Goal: Task Accomplishment & Management: Complete application form

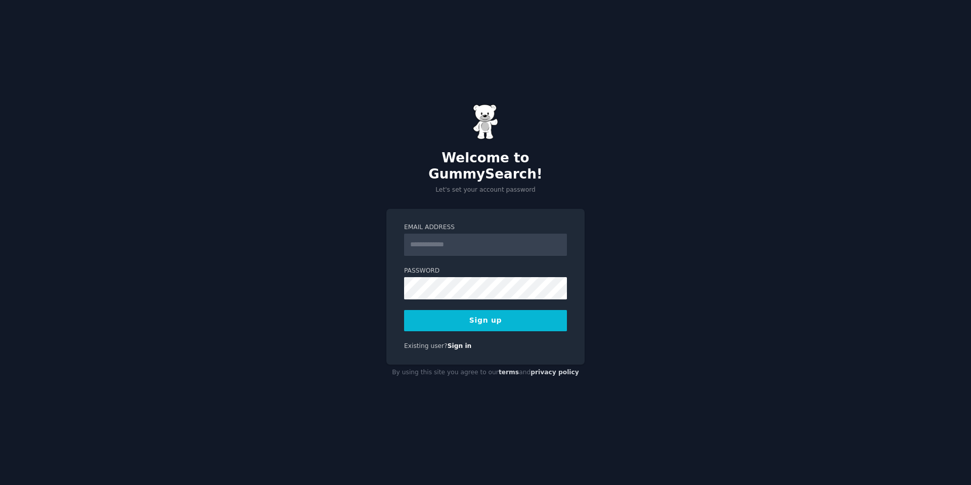
click at [473, 237] on input "Email Address" at bounding box center [485, 245] width 163 height 22
type input "**********"
click at [494, 318] on button "Sign up" at bounding box center [485, 320] width 163 height 21
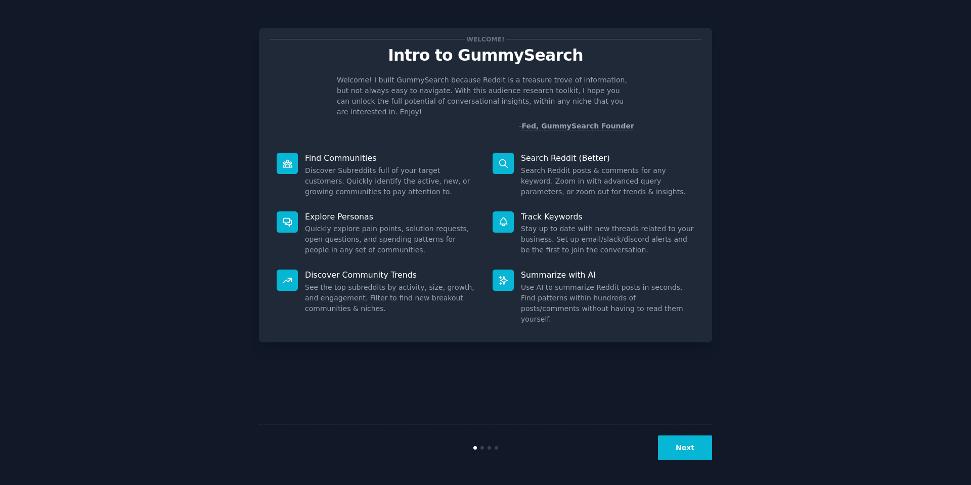
click at [862, 135] on div "Welcome! Intro to GummySearch Welcome! I built GummySearch because Reddit is a …" at bounding box center [485, 242] width 943 height 457
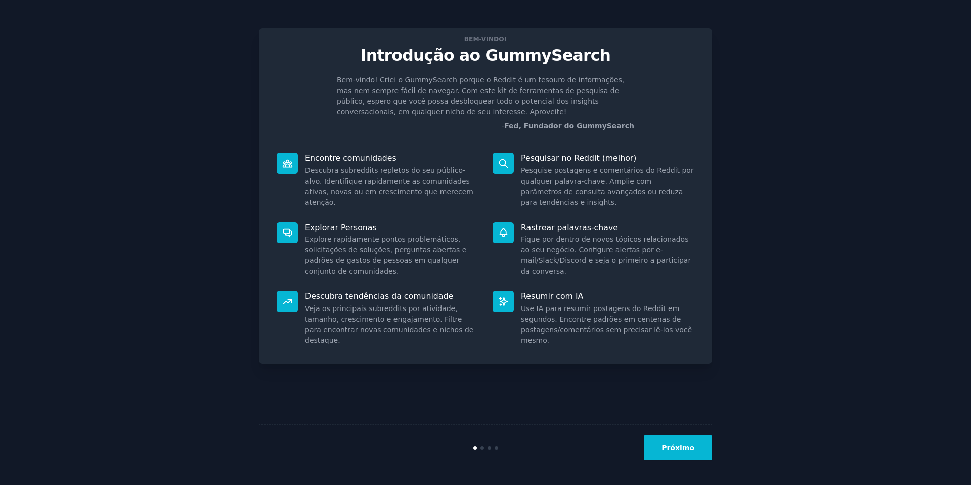
click at [693, 445] on font "Próximo" at bounding box center [678, 448] width 33 height 8
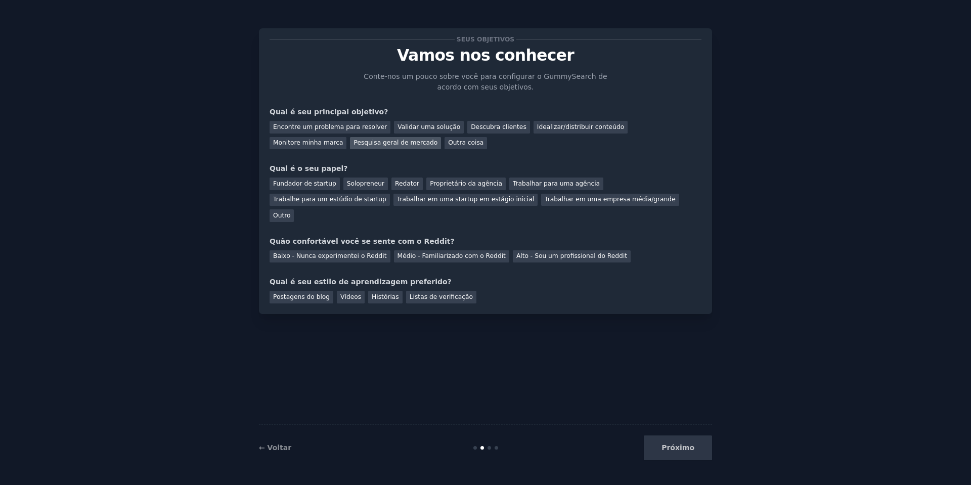
click at [354, 141] on font "Pesquisa geral de mercado" at bounding box center [396, 142] width 84 height 7
click at [545, 202] on font "Trabalhar em uma empresa média/grande" at bounding box center [610, 199] width 131 height 7
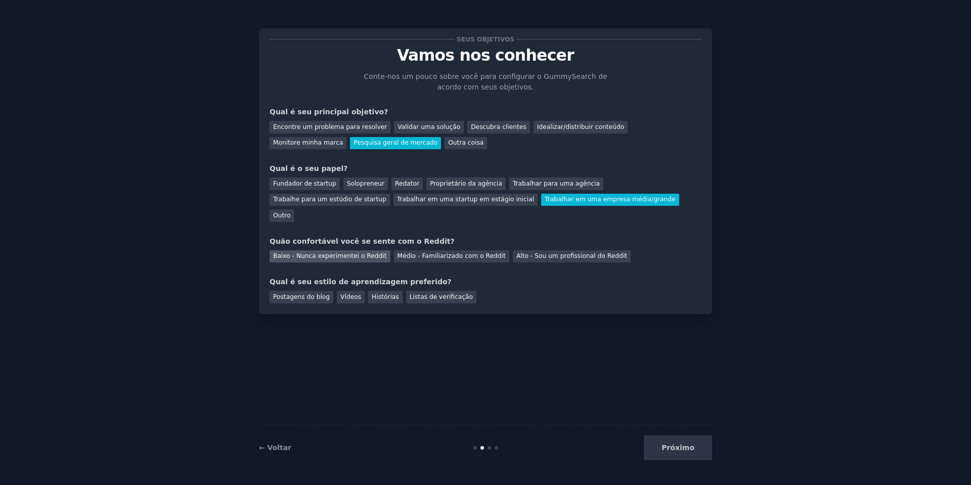
click at [352, 250] on div "Baixo - Nunca experimentei o Reddit" at bounding box center [330, 256] width 121 height 13
click at [345, 293] on font "Vídeos" at bounding box center [350, 296] width 21 height 7
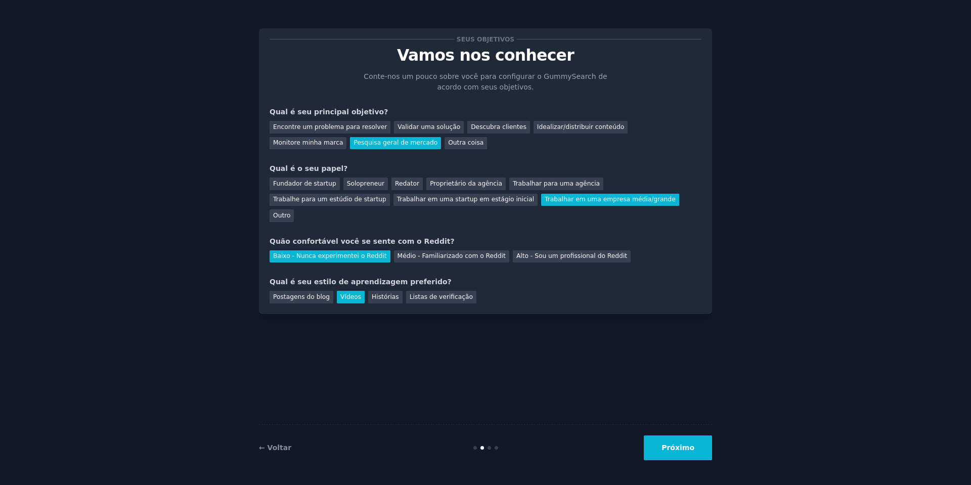
click at [689, 452] on font "Próximo" at bounding box center [678, 448] width 33 height 8
